Goal: Information Seeking & Learning: Learn about a topic

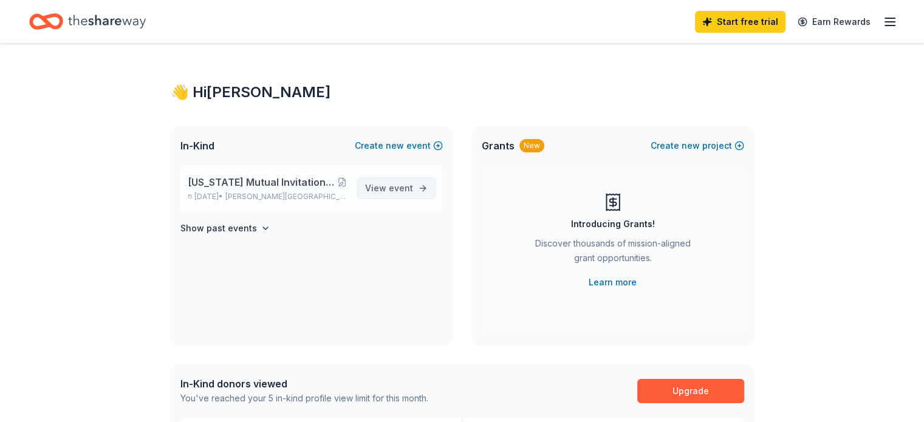
click at [408, 186] on span "event" at bounding box center [401, 188] width 24 height 10
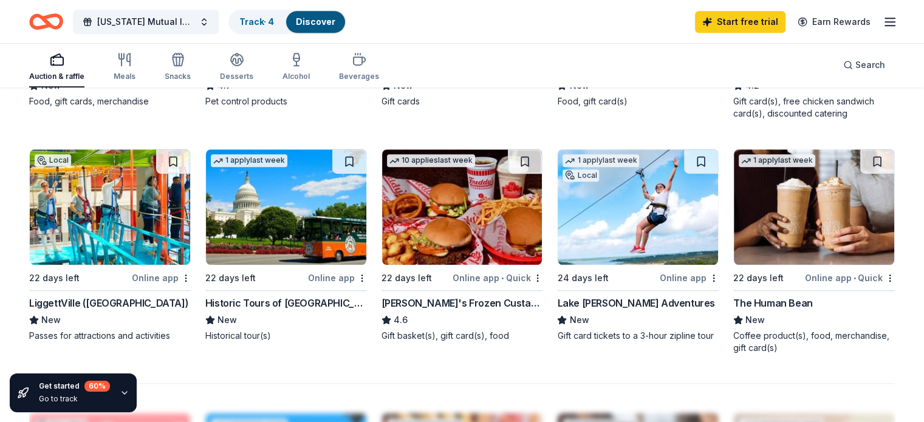
scroll to position [790, 0]
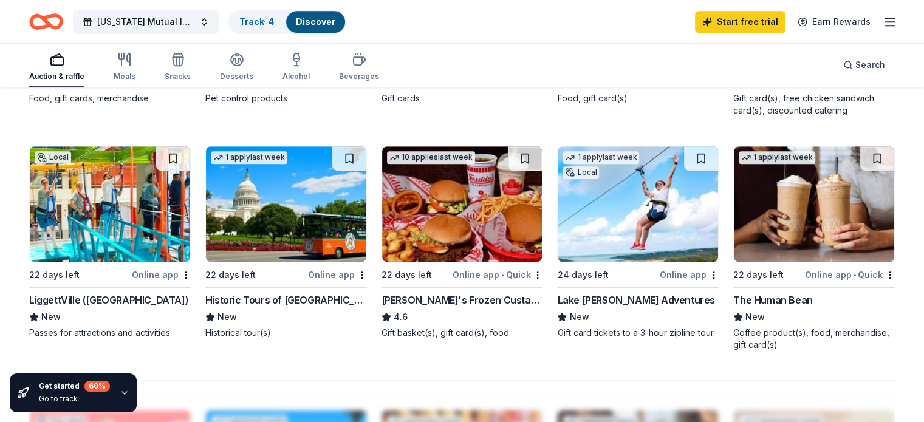
click at [610, 293] on div "Lake [PERSON_NAME] Adventures" at bounding box center [635, 300] width 157 height 15
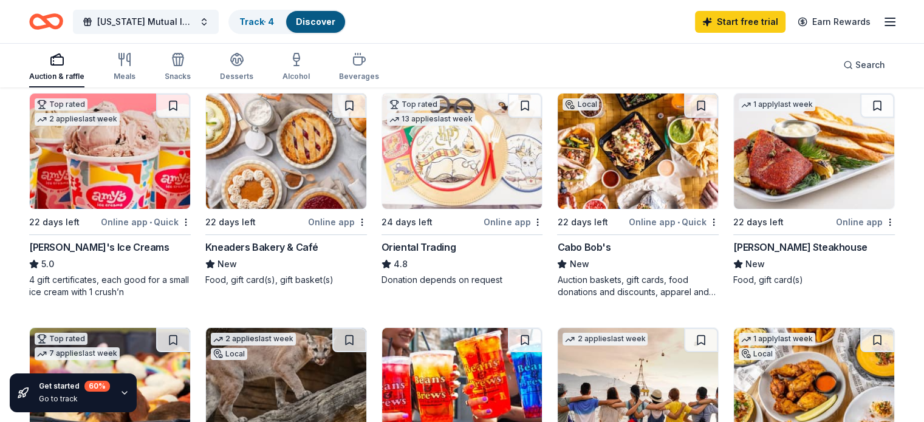
scroll to position [0, 0]
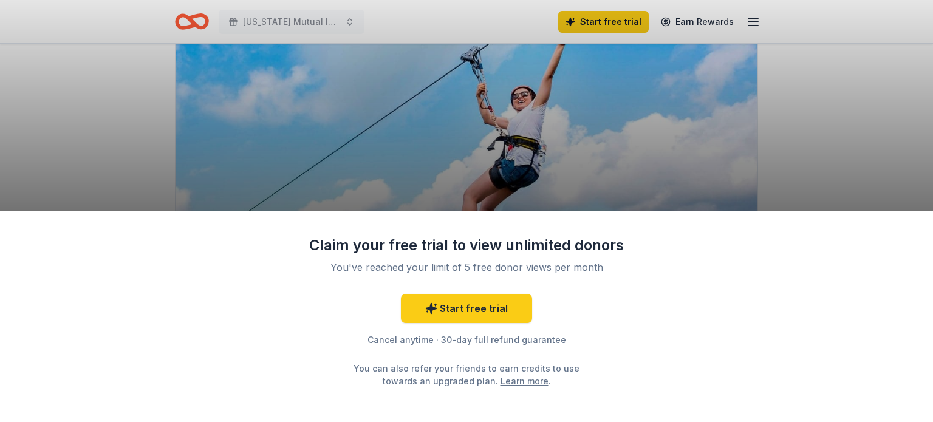
scroll to position [182, 0]
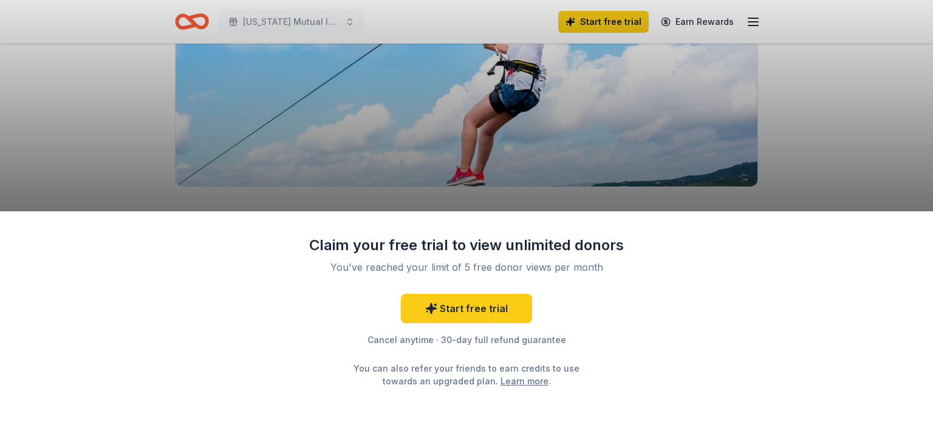
click at [849, 161] on div "Claim your free trial to view unlimited donors You've reached your limit of 5 f…" at bounding box center [466, 211] width 933 height 422
drag, startPoint x: 225, startPoint y: 143, endPoint x: 197, endPoint y: 143, distance: 28.6
click at [208, 143] on div "Claim your free trial to view unlimited donors You've reached your limit of 5 f…" at bounding box center [466, 211] width 933 height 422
drag, startPoint x: 41, startPoint y: 130, endPoint x: 73, endPoint y: 126, distance: 31.9
click at [43, 129] on div "Claim your free trial to view unlimited donors You've reached your limit of 5 f…" at bounding box center [466, 211] width 933 height 422
